Goal: Information Seeking & Learning: Learn about a topic

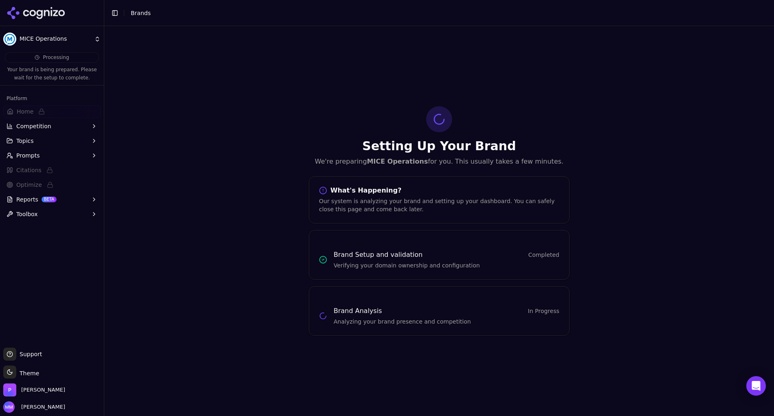
drag, startPoint x: 0, startPoint y: 0, endPoint x: 702, endPoint y: 37, distance: 702.8
click at [702, 37] on div "Setting Up Your Brand We're preparing MICE Operations for you. This usually tak…" at bounding box center [439, 221] width 670 height 390
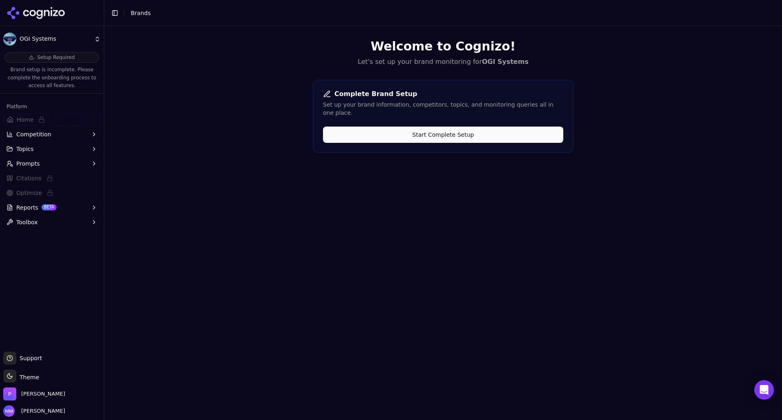
click at [29, 10] on icon at bounding box center [36, 13] width 59 height 12
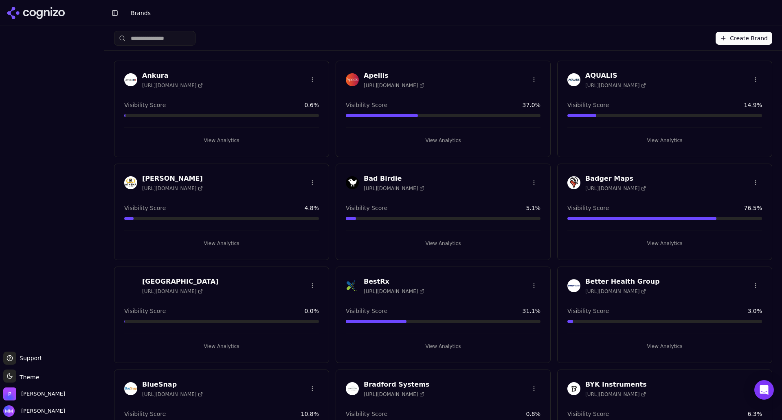
click at [153, 39] on input "search" at bounding box center [154, 38] width 81 height 15
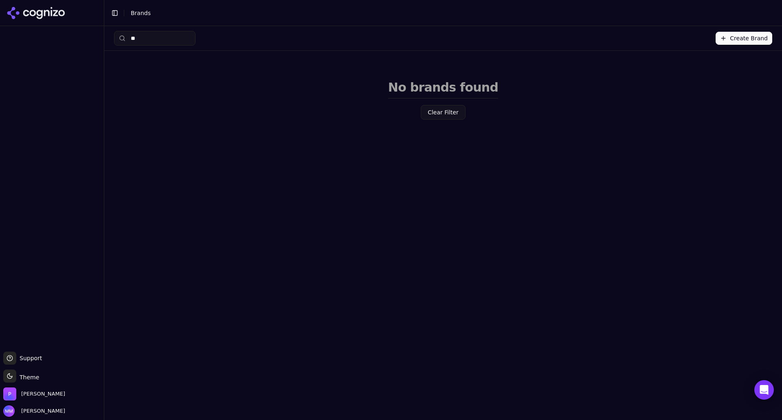
type input "*"
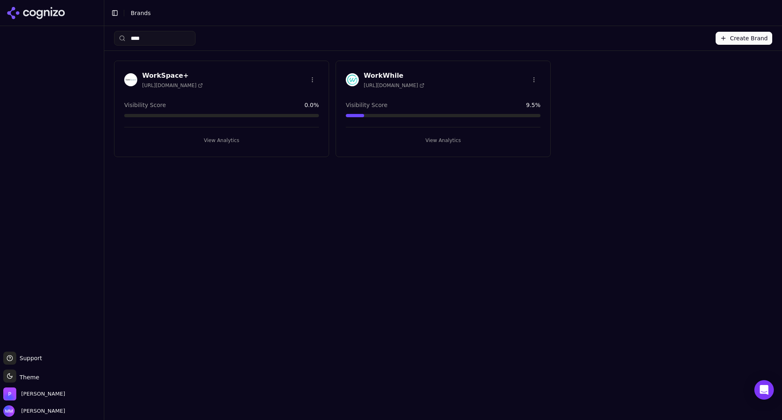
drag, startPoint x: 154, startPoint y: 40, endPoint x: 124, endPoint y: 40, distance: 29.3
click at [124, 40] on div "****" at bounding box center [154, 38] width 81 height 15
type input "*"
type input "****"
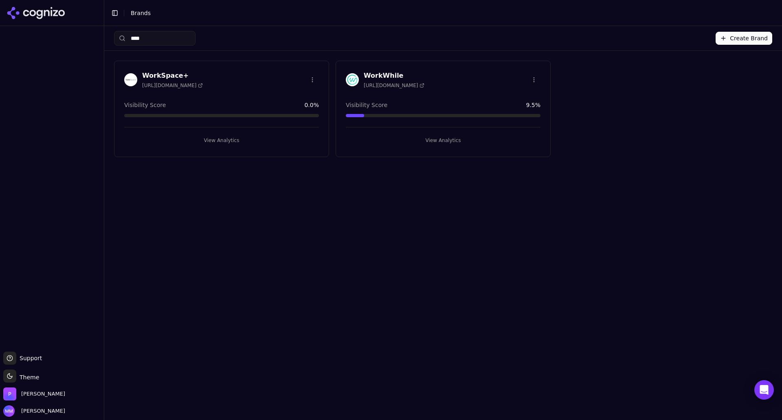
click at [223, 139] on button "View Analytics" at bounding box center [221, 140] width 195 height 13
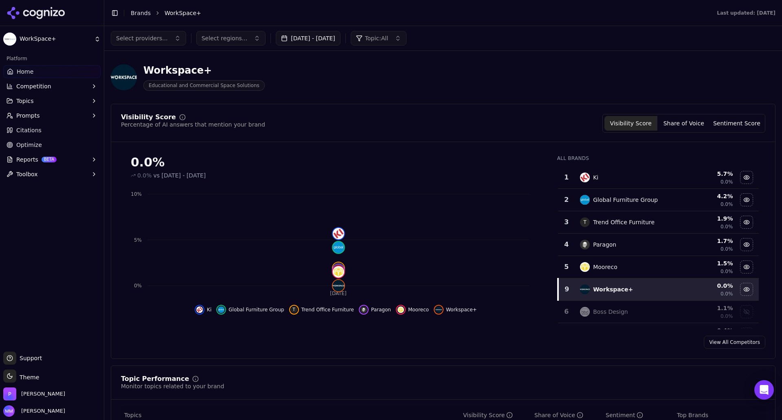
click at [18, 11] on icon at bounding box center [36, 13] width 59 height 12
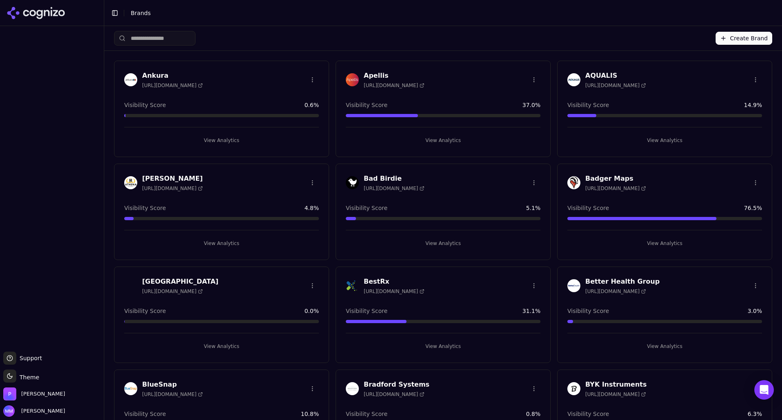
click at [142, 37] on input "search" at bounding box center [154, 38] width 81 height 15
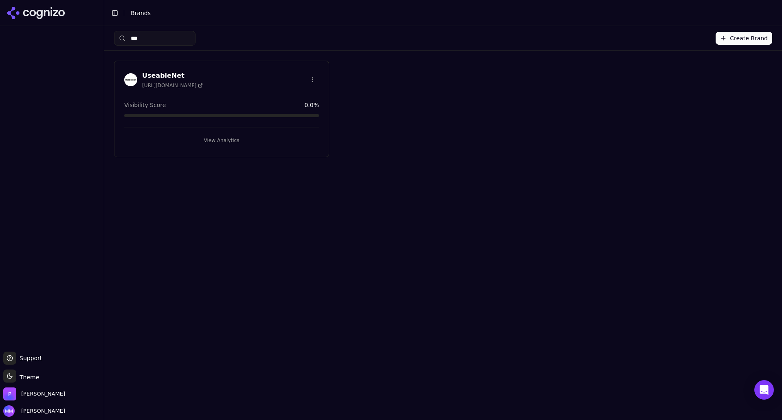
type input "***"
click at [213, 142] on button "View Analytics" at bounding box center [221, 140] width 195 height 13
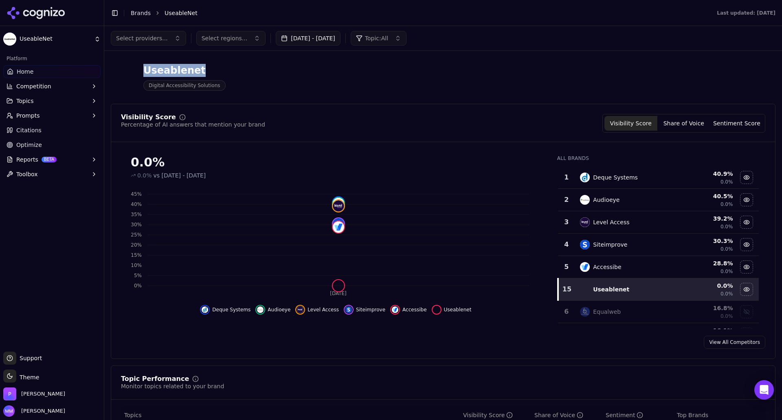
drag, startPoint x: 144, startPoint y: 74, endPoint x: 201, endPoint y: 74, distance: 57.0
click at [201, 74] on div "Useablenet" at bounding box center [184, 70] width 82 height 13
copy div "Useablenet"
click at [115, 79] on img at bounding box center [124, 77] width 26 height 26
click at [201, 75] on div "Useablenet" at bounding box center [184, 70] width 82 height 13
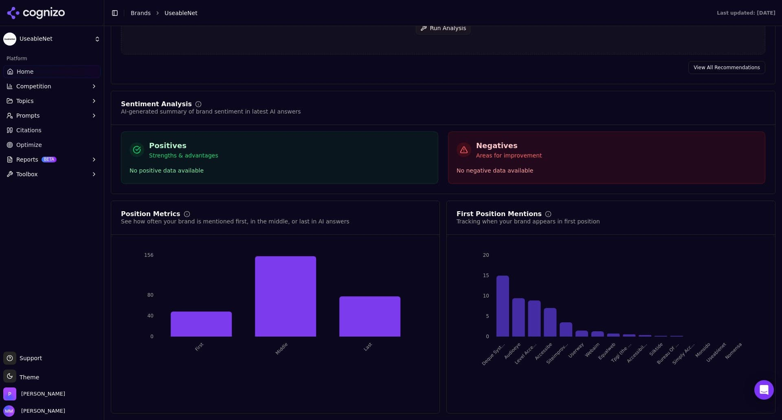
scroll to position [1357, 0]
click at [26, 130] on span "Citations" at bounding box center [28, 130] width 25 height 8
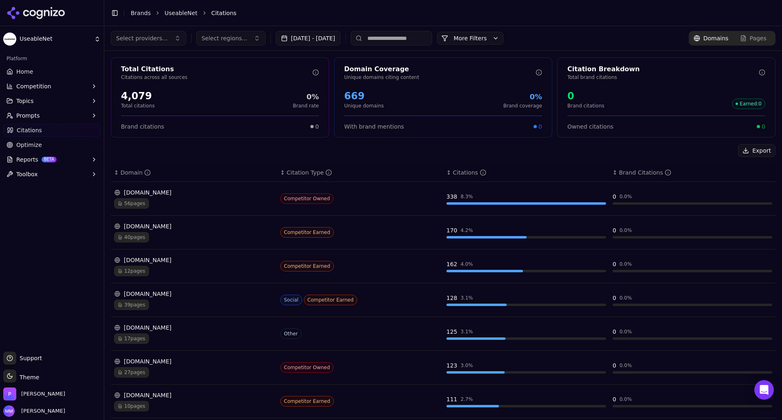
click at [391, 42] on input at bounding box center [391, 38] width 81 height 15
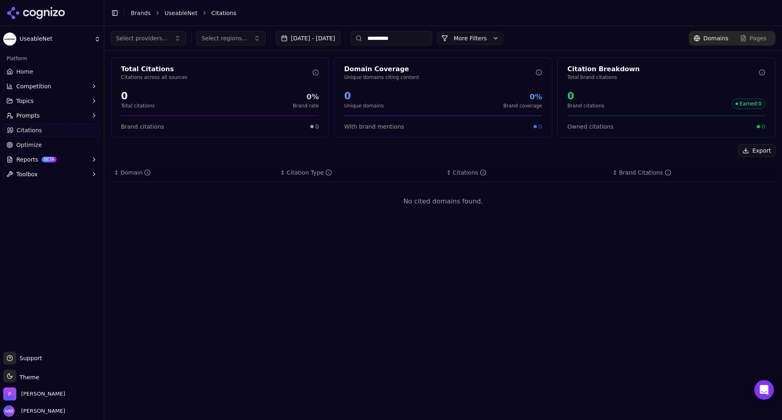
drag, startPoint x: 395, startPoint y: 38, endPoint x: 389, endPoint y: 35, distance: 6.6
click at [389, 35] on input "**********" at bounding box center [391, 38] width 81 height 15
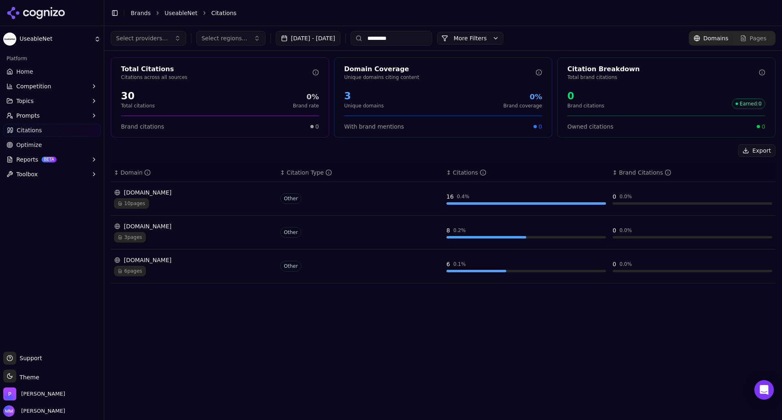
type input "*********"
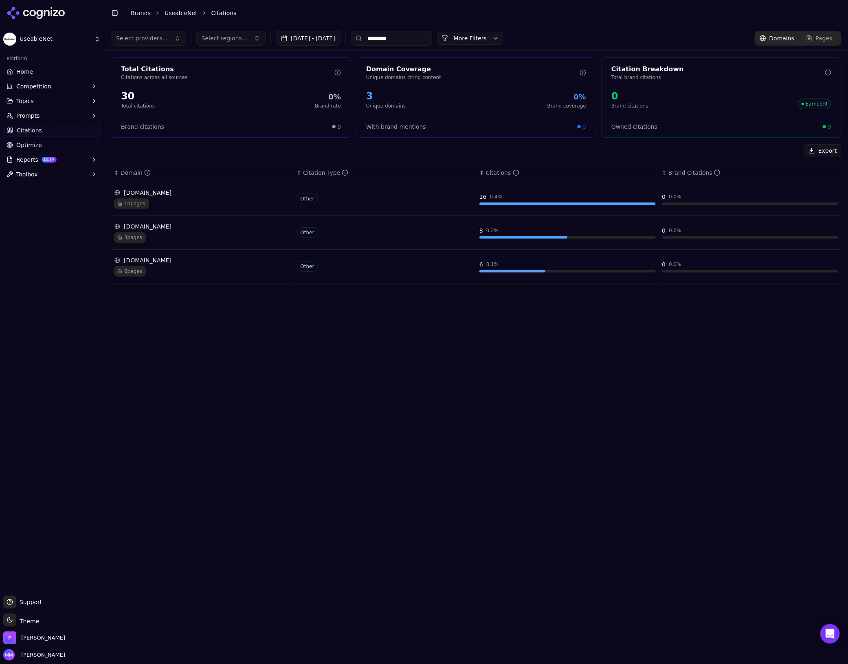
click at [40, 38] on html "UseableNet Platform Home Competition Topics Prompts Citations Optimize Reports …" at bounding box center [424, 362] width 848 height 725
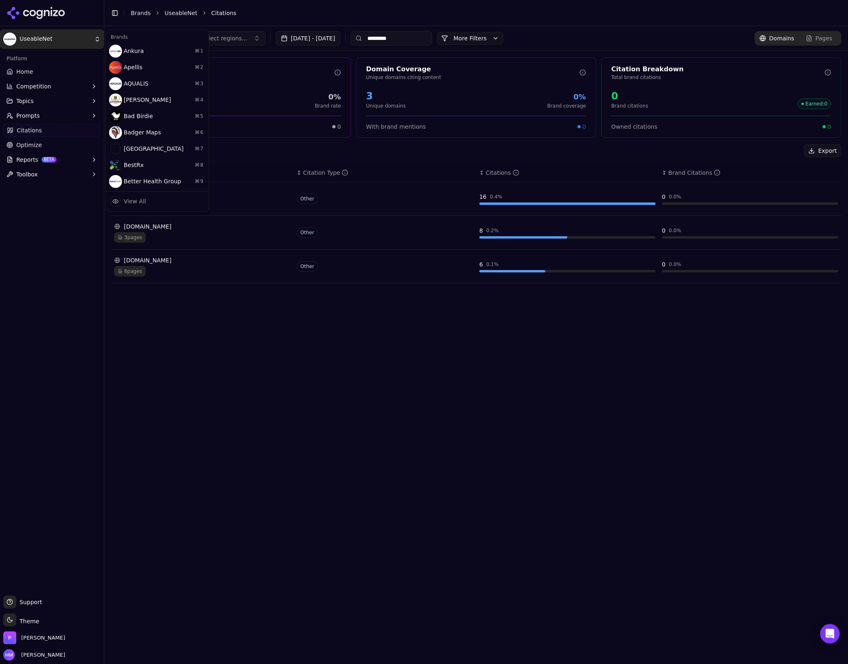
click at [29, 7] on html "UseableNet Platform Home Competition Topics Prompts Citations Optimize Reports …" at bounding box center [424, 362] width 848 height 725
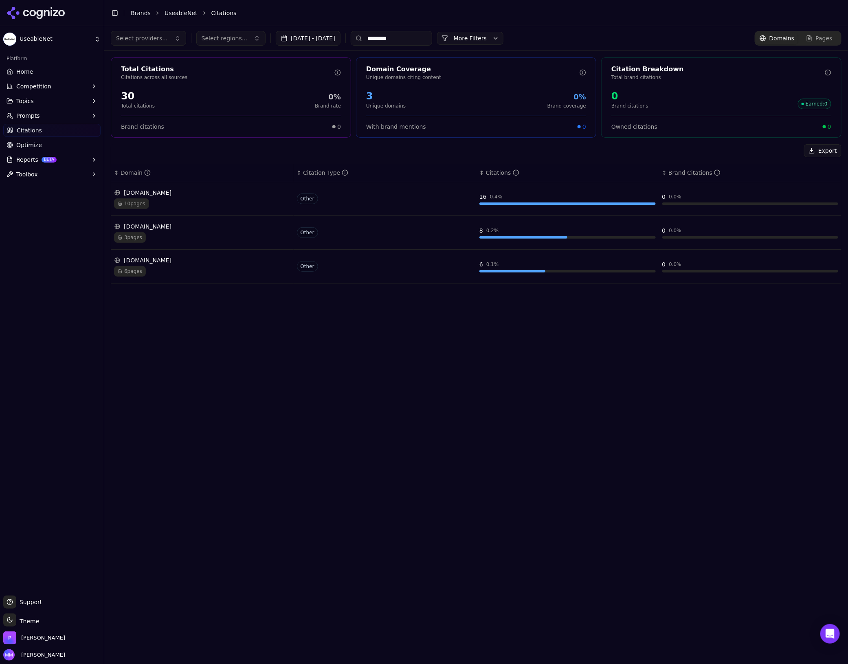
click at [13, 11] on icon at bounding box center [36, 13] width 59 height 12
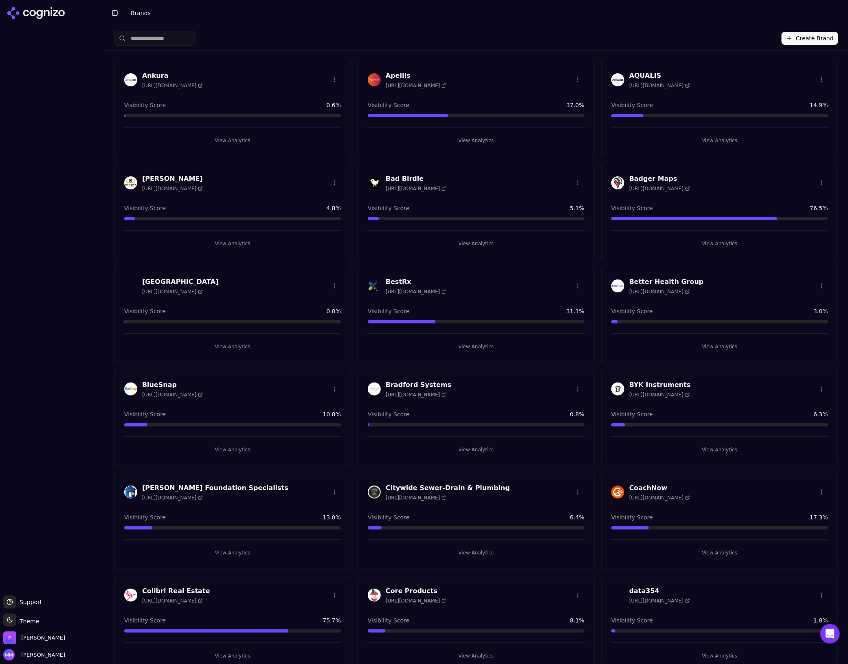
click at [141, 35] on input "search" at bounding box center [154, 38] width 81 height 15
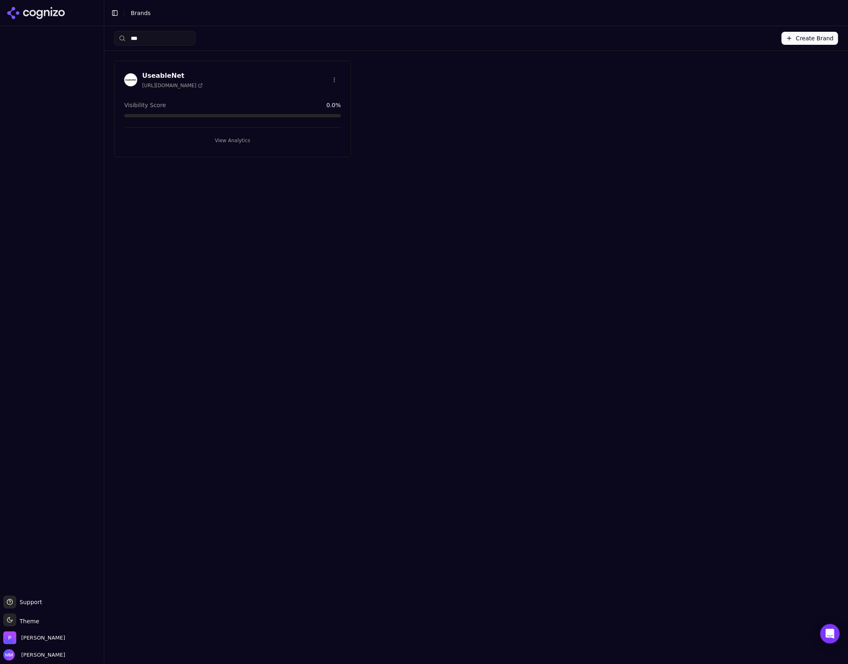
type input "***"
click at [337, 78] on html "Support Support Toggle theme Theme [PERSON_NAME] [PERSON_NAME] Toggle Sidebar B…" at bounding box center [424, 362] width 848 height 725
click at [304, 99] on div "Edit Brand" at bounding box center [315, 96] width 48 height 13
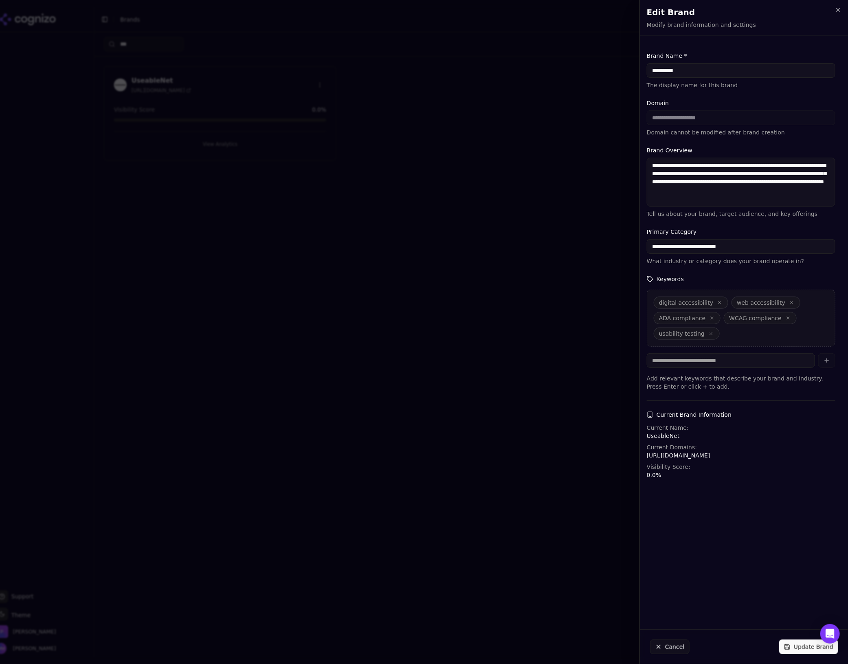
click at [662, 74] on input "**********" at bounding box center [741, 70] width 189 height 15
click at [695, 72] on input "*********" at bounding box center [741, 70] width 189 height 15
type input "*********"
click at [709, 49] on div "**********" at bounding box center [741, 265] width 202 height 447
click at [782, 420] on button "Update Brand" at bounding box center [808, 646] width 59 height 15
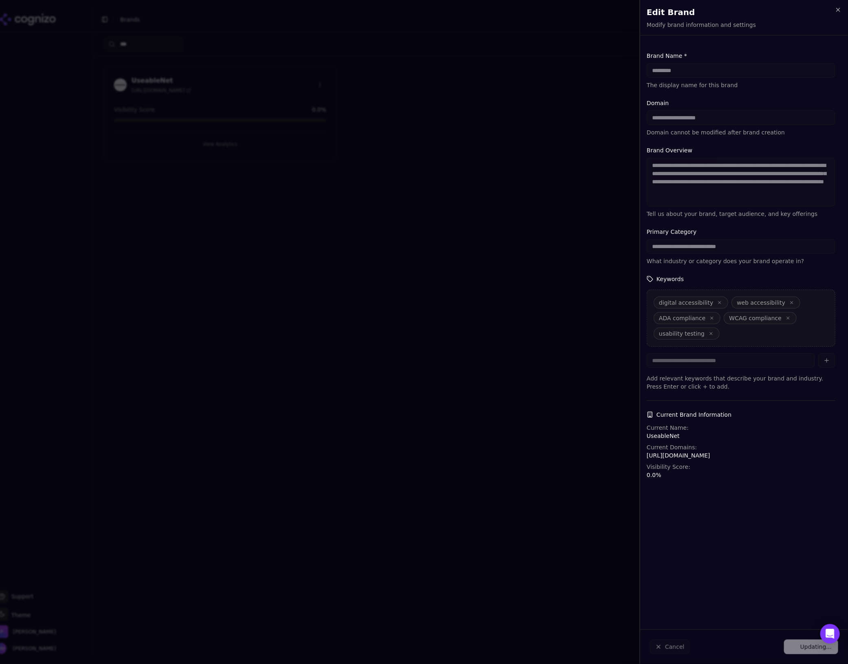
click at [782, 420] on div "Cancel Updating..." at bounding box center [744, 647] width 208 height 34
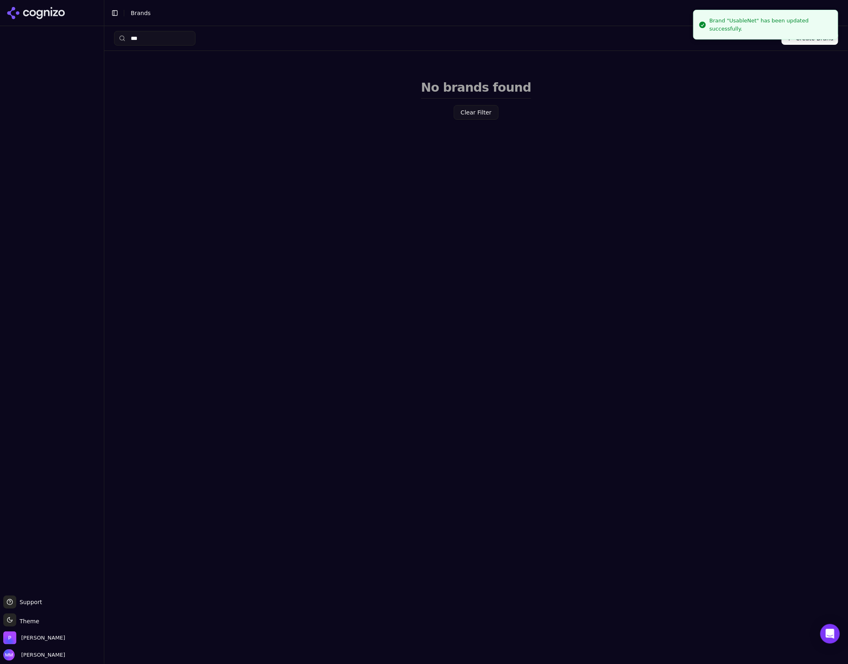
click at [50, 13] on icon at bounding box center [36, 13] width 59 height 12
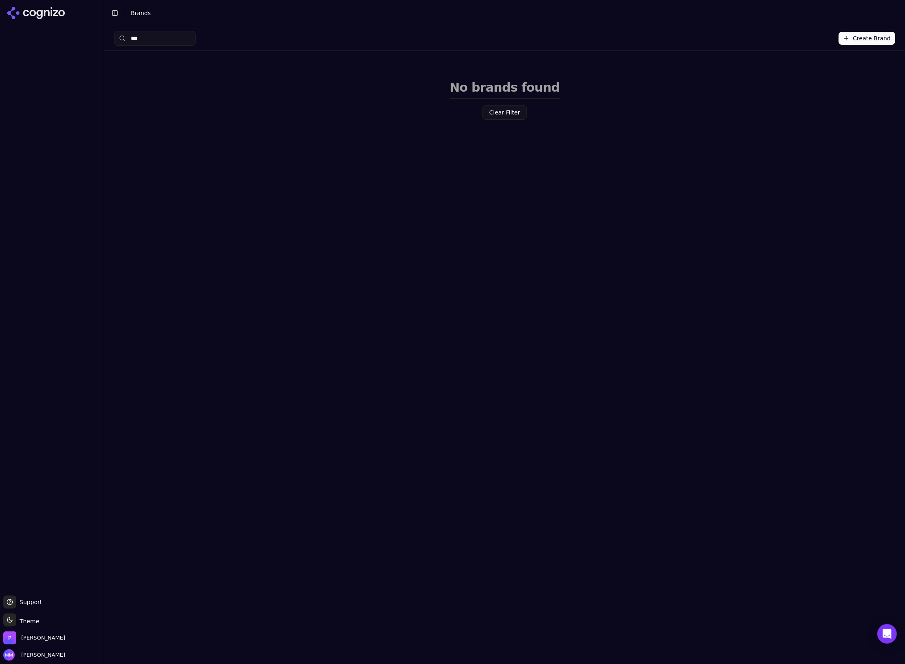
click at [25, 10] on icon at bounding box center [26, 13] width 6 height 7
click at [15, 10] on icon at bounding box center [36, 13] width 59 height 12
click at [146, 40] on input "***" at bounding box center [154, 38] width 81 height 15
click at [193, 36] on input "***" at bounding box center [154, 38] width 81 height 15
type input "***"
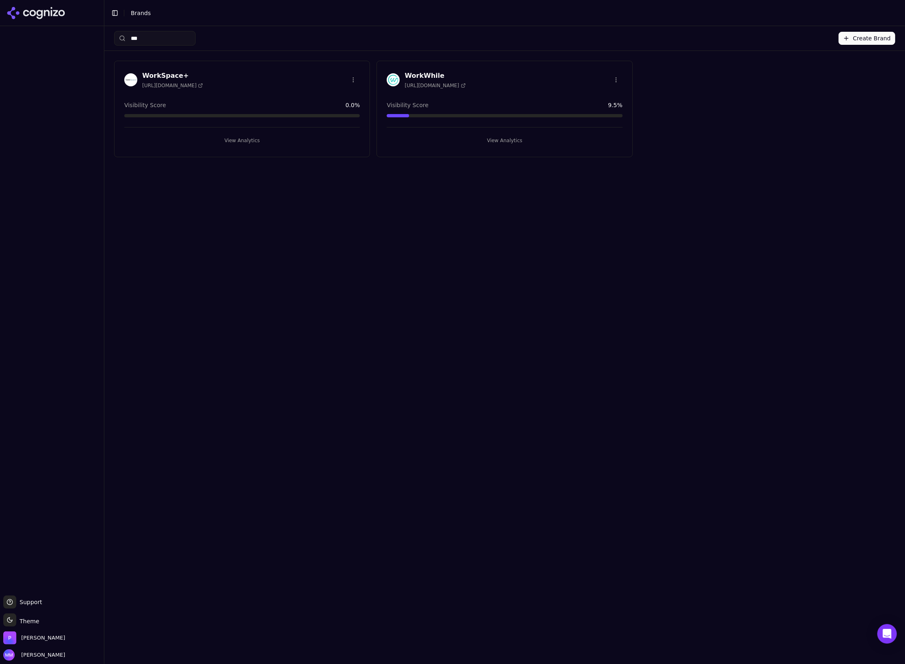
click at [157, 72] on h3 "WorkSpace+" at bounding box center [172, 76] width 61 height 10
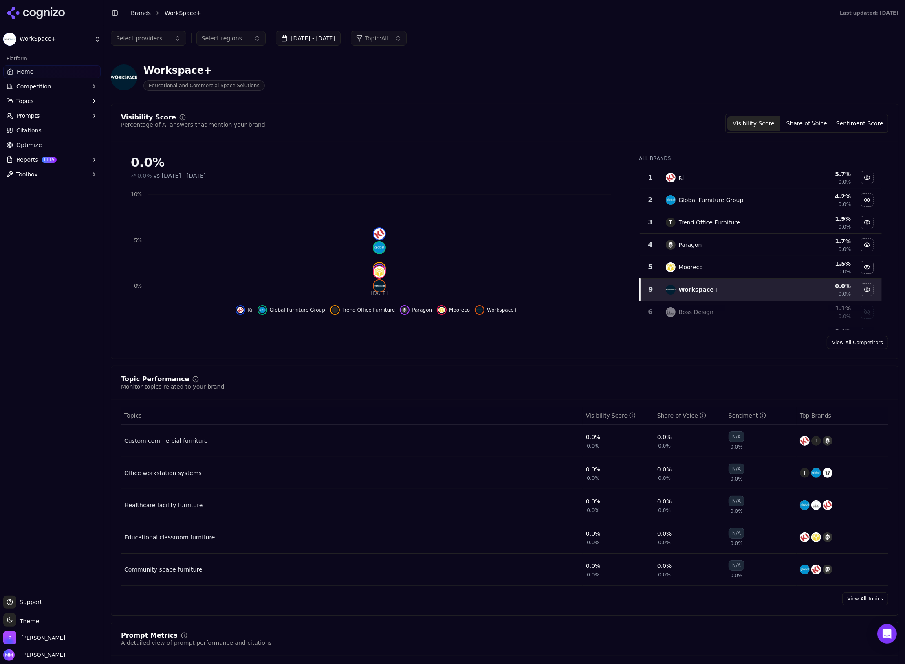
click at [323, 37] on button "[DATE] - [DATE]" at bounding box center [308, 38] width 65 height 15
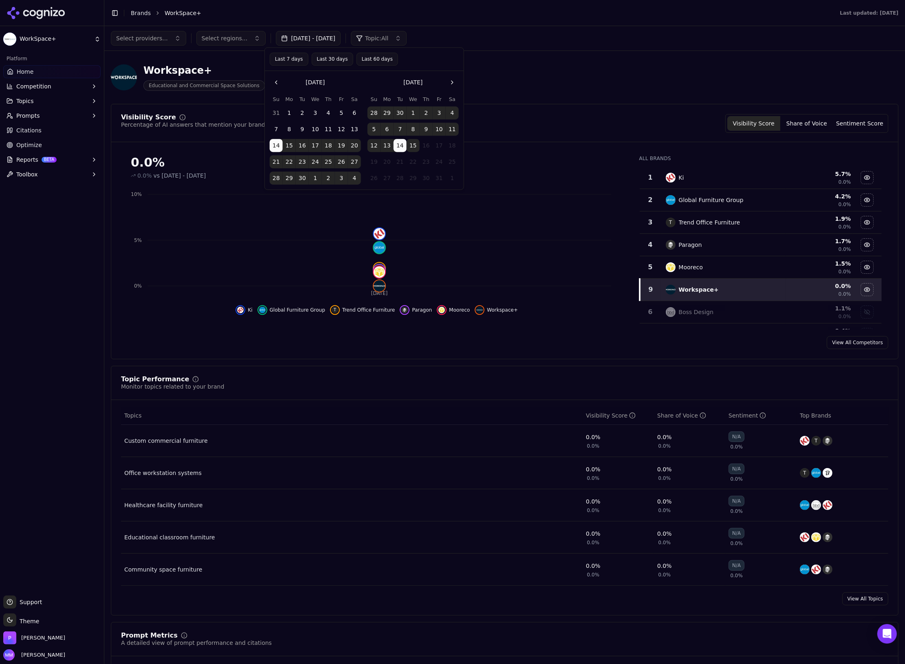
click at [327, 58] on button "Last 30 days" at bounding box center [332, 59] width 42 height 13
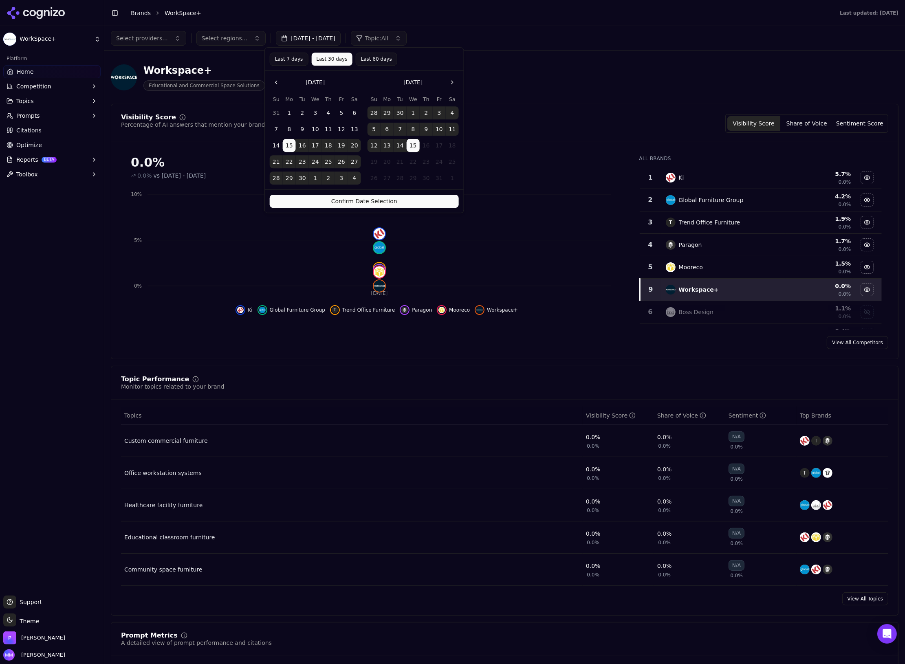
click at [374, 201] on button "Confirm Date Selection" at bounding box center [364, 201] width 189 height 13
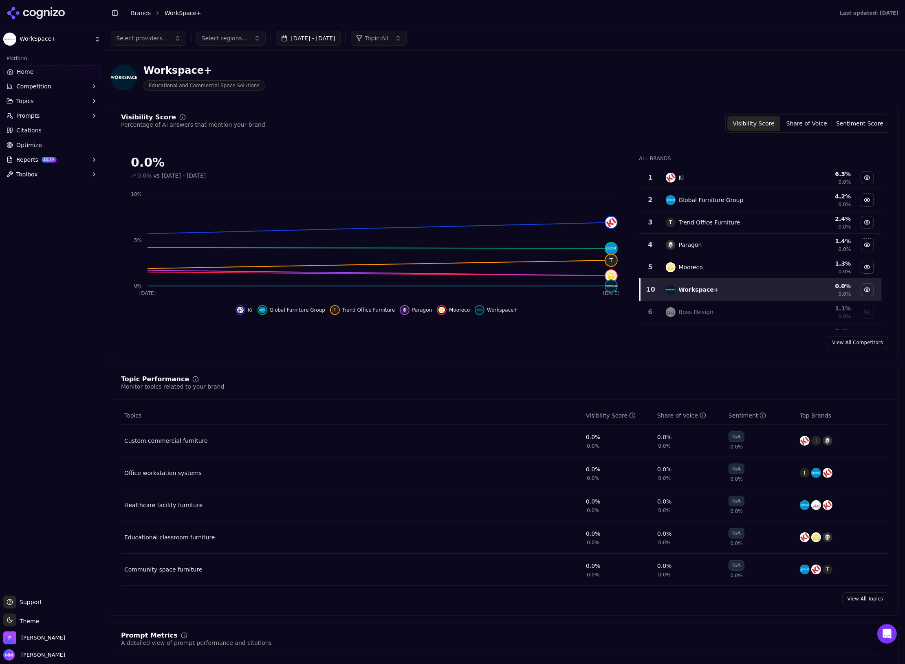
click at [21, 254] on div "Platform Home Competition Topics Prompts Citations Optimize Reports BETA Toolbox" at bounding box center [52, 320] width 104 height 543
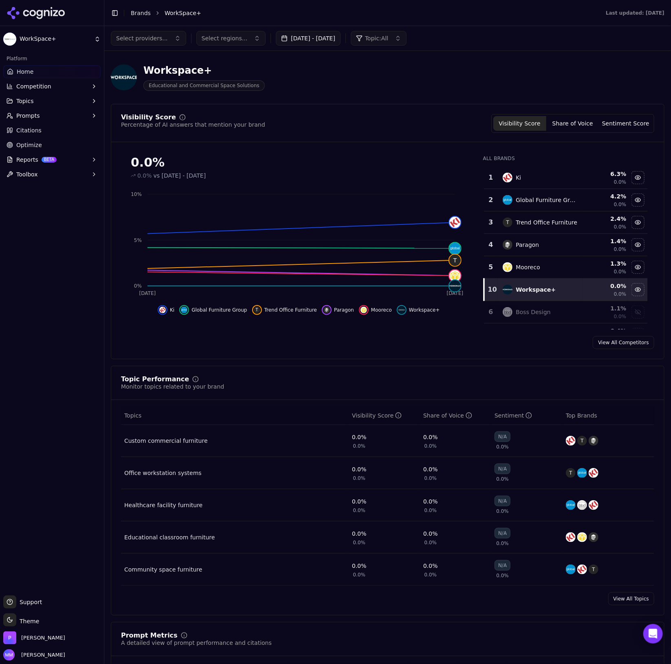
click at [38, 311] on div "Platform Home Competition Topics Prompts Citations Optimize Reports BETA Toolbox" at bounding box center [52, 320] width 104 height 543
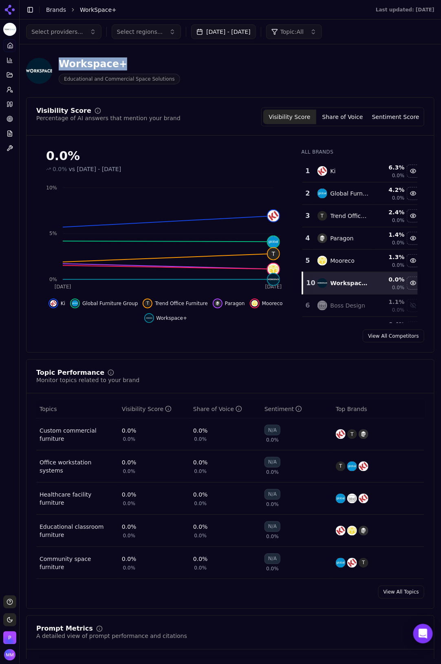
drag, startPoint x: 60, startPoint y: 65, endPoint x: 125, endPoint y: 66, distance: 64.8
click at [125, 66] on div "Workspace+" at bounding box center [119, 63] width 121 height 13
copy div "Workspace+"
click at [73, 64] on div "Workspace+" at bounding box center [119, 63] width 121 height 13
click at [328, 113] on button "Share of Voice" at bounding box center [342, 117] width 53 height 15
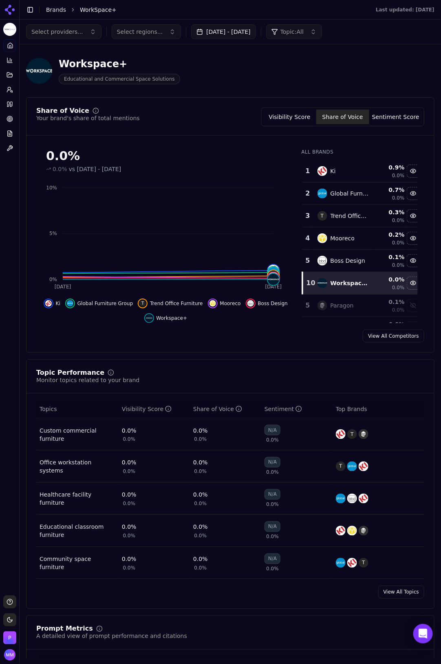
drag, startPoint x: 292, startPoint y: 112, endPoint x: 1, endPoint y: 199, distance: 303.4
click at [292, 112] on button "Visibility Score" at bounding box center [289, 117] width 53 height 15
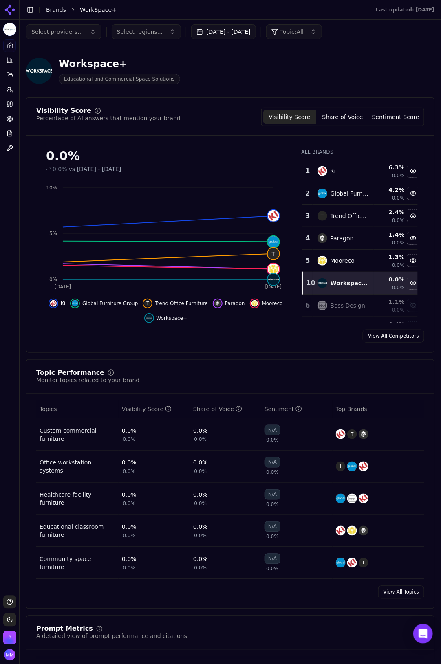
click at [383, 116] on button "Sentiment Score" at bounding box center [395, 117] width 53 height 15
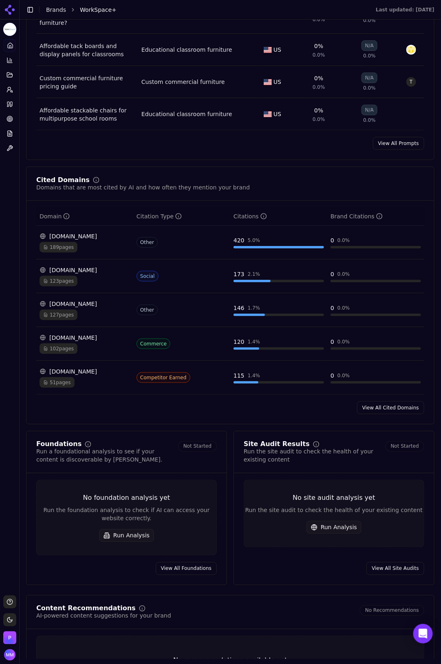
scroll to position [764, 0]
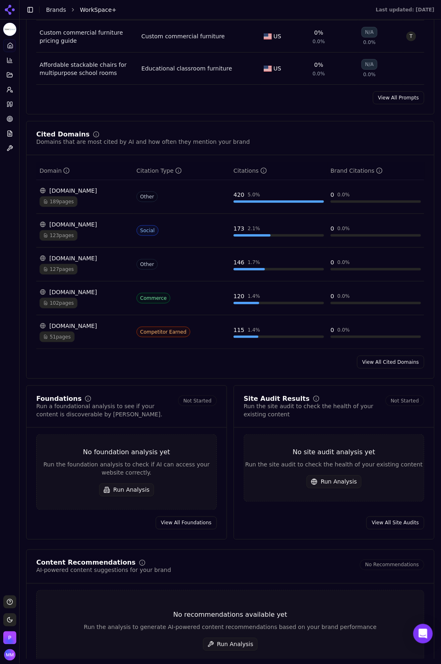
click at [367, 369] on link "View All Cited Domains" at bounding box center [390, 362] width 67 height 13
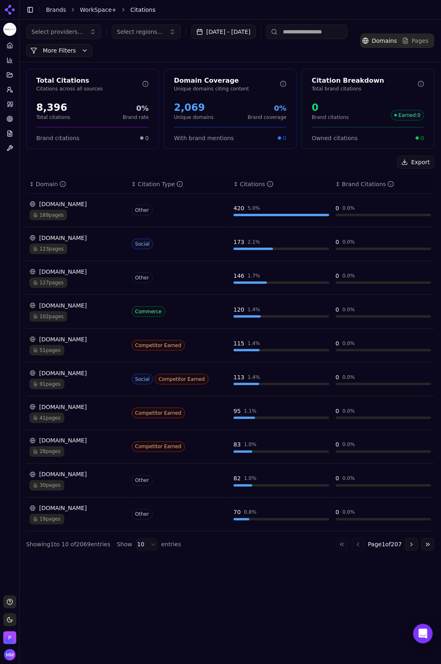
click at [423, 160] on button "Export" at bounding box center [415, 162] width 37 height 13
click at [139, 167] on div "Export" at bounding box center [230, 162] width 408 height 13
click at [9, 90] on icon at bounding box center [10, 89] width 7 height 7
click at [7, 92] on icon at bounding box center [10, 89] width 7 height 7
click at [40, 109] on span "Active" at bounding box center [70, 112] width 87 height 8
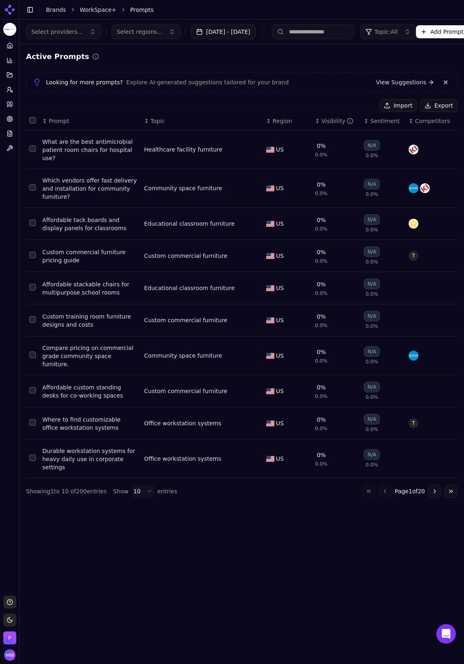
click at [437, 102] on button "Export" at bounding box center [438, 105] width 37 height 13
